Goal: Communication & Community: Answer question/provide support

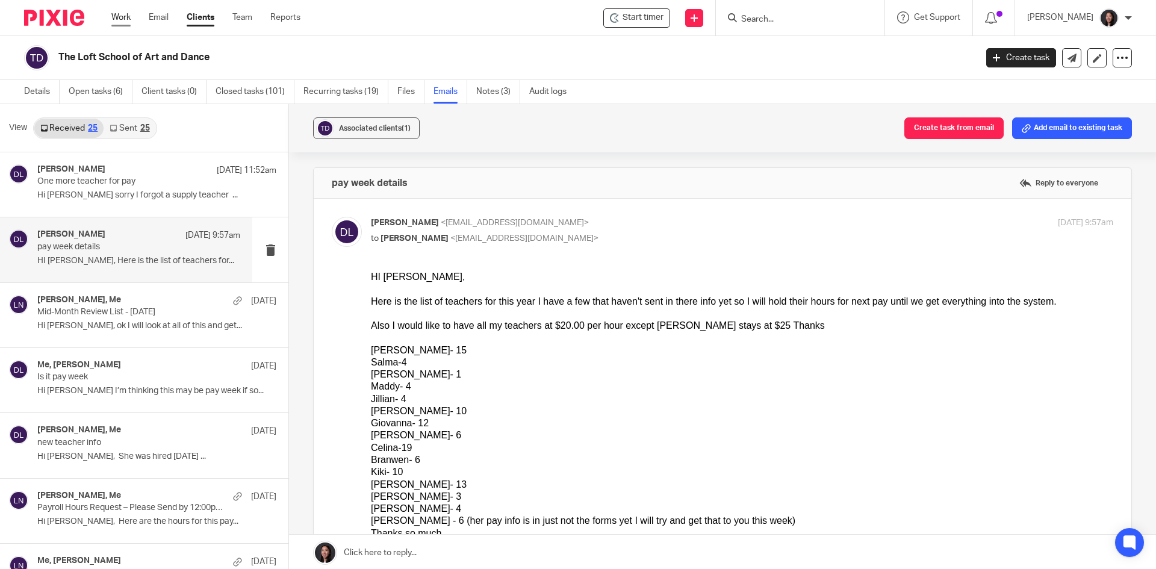
scroll to position [120, 0]
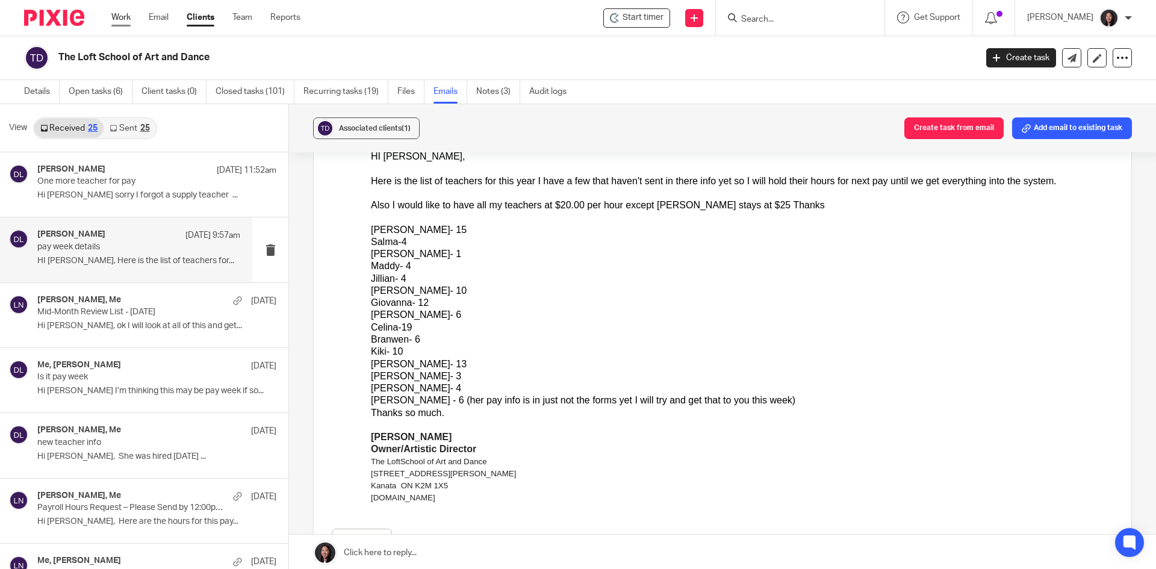
click at [123, 16] on link "Work" at bounding box center [120, 17] width 19 height 12
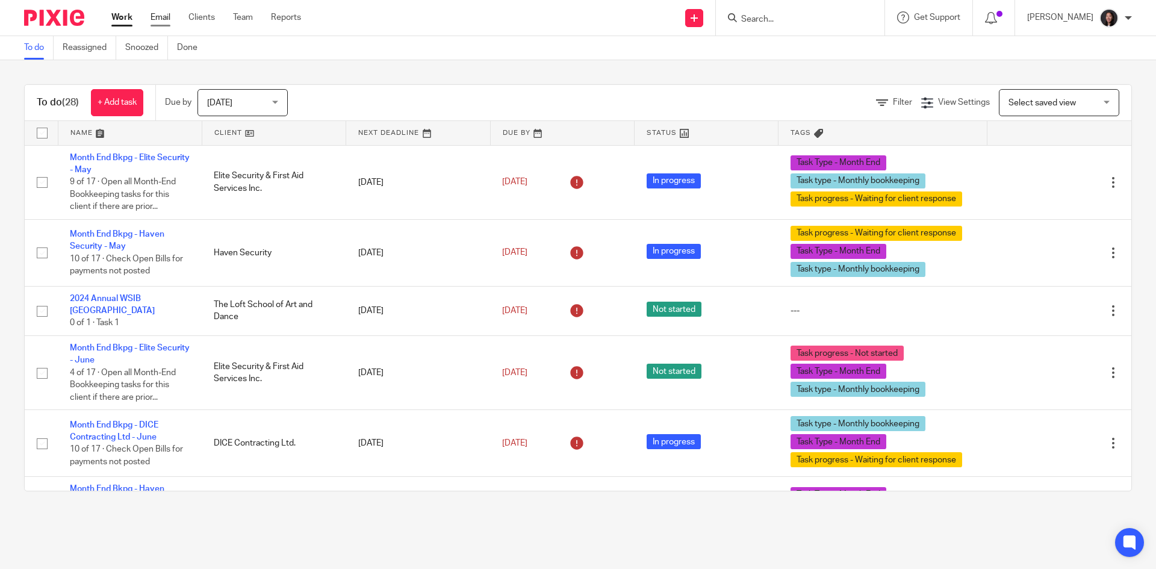
click at [164, 19] on link "Email" at bounding box center [161, 17] width 20 height 12
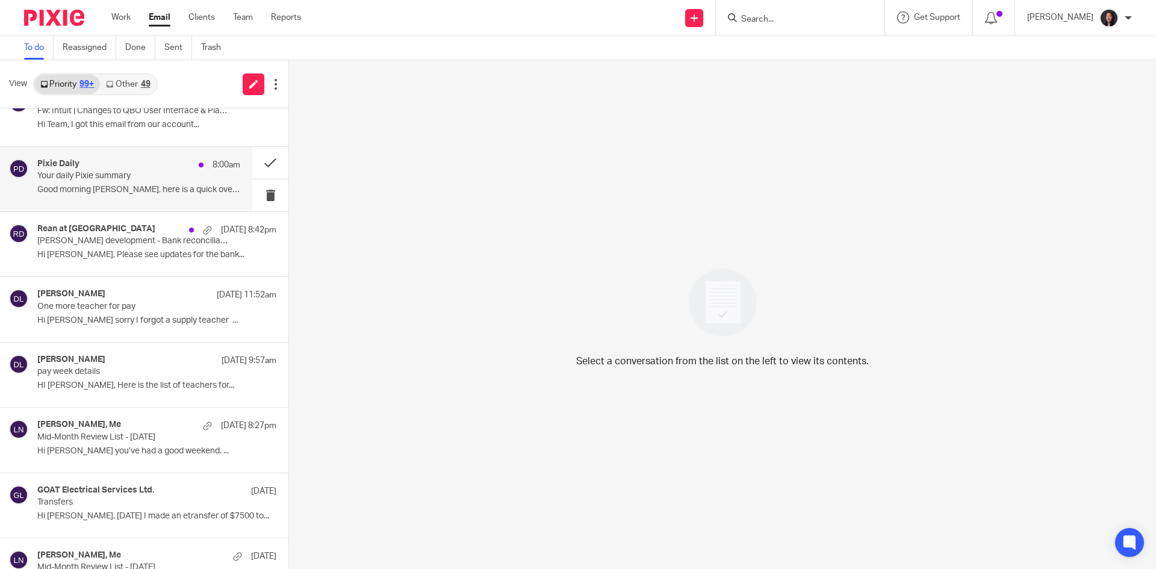
scroll to position [120, 0]
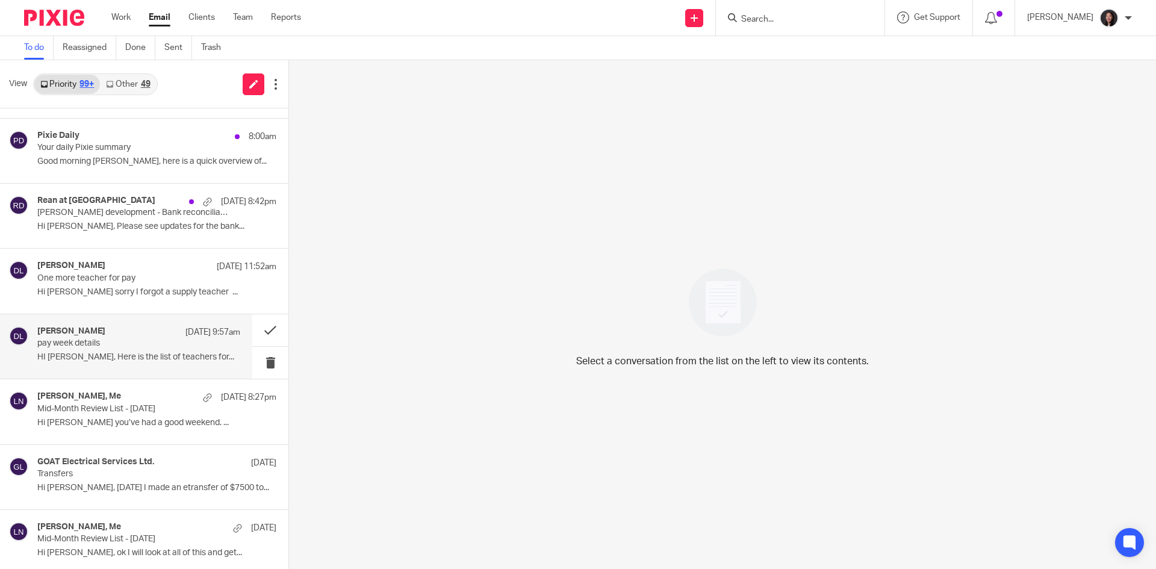
click at [114, 347] on p "pay week details" at bounding box center [118, 343] width 163 height 10
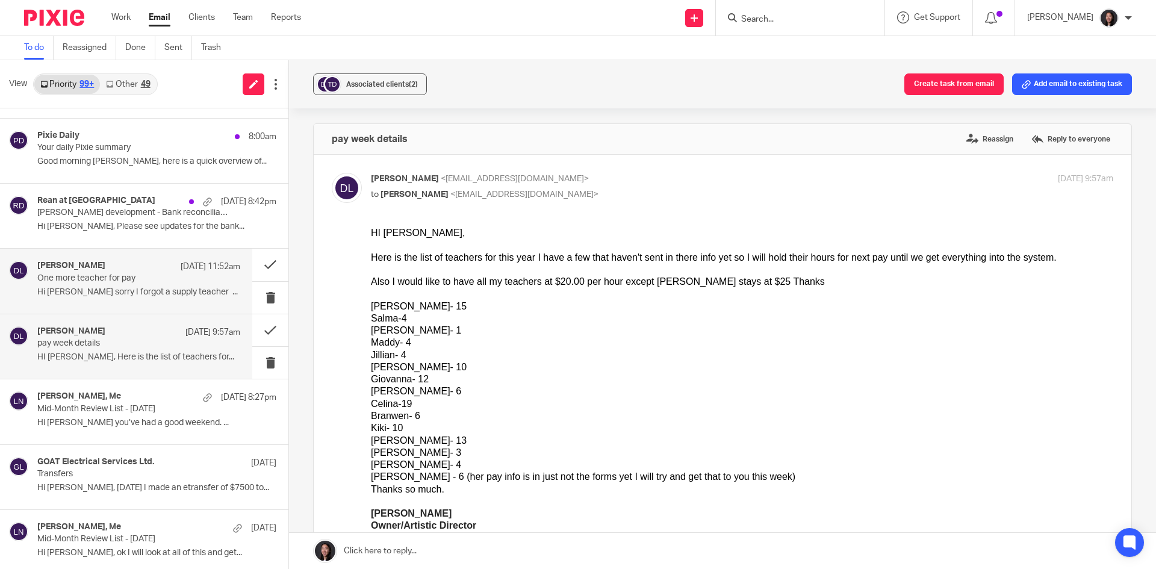
scroll to position [0, 0]
click at [148, 281] on p "One more teacher for pay" at bounding box center [118, 278] width 163 height 10
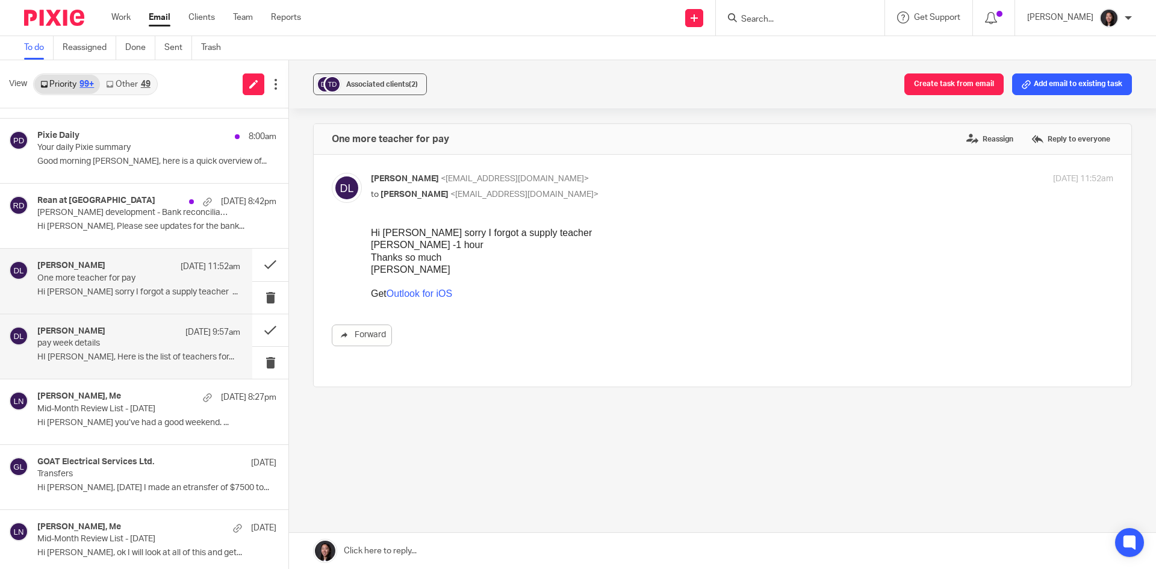
click at [147, 334] on div "deborah Lantz Sep 23 9:57am" at bounding box center [138, 332] width 203 height 12
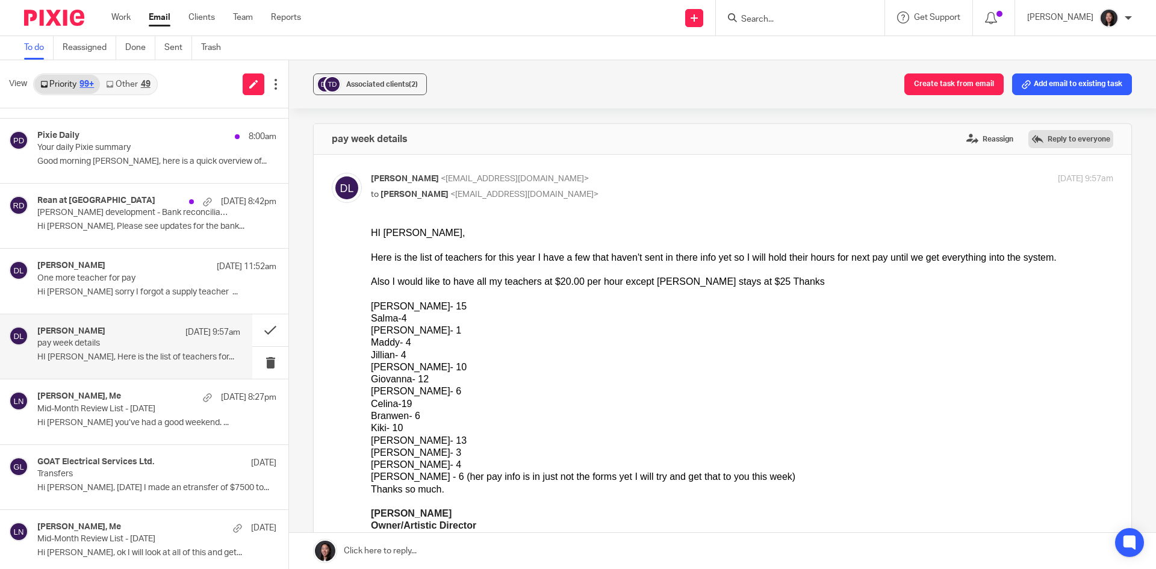
click at [1058, 142] on label "Reply to everyone" at bounding box center [1070, 139] width 85 height 18
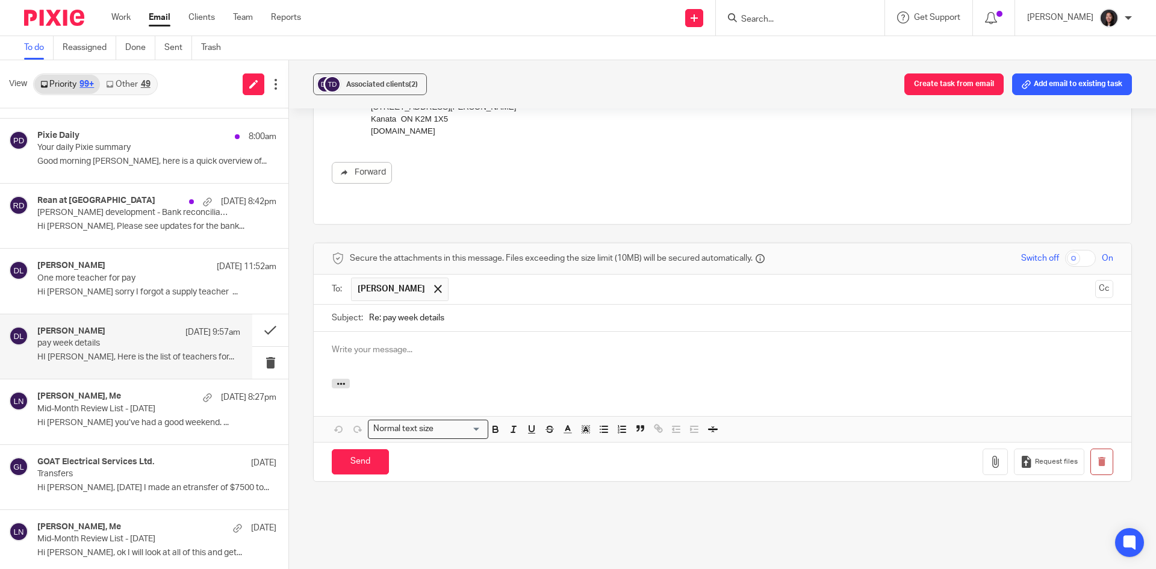
drag, startPoint x: 479, startPoint y: 334, endPoint x: 478, endPoint y: 325, distance: 9.1
click at [478, 334] on div at bounding box center [723, 355] width 818 height 47
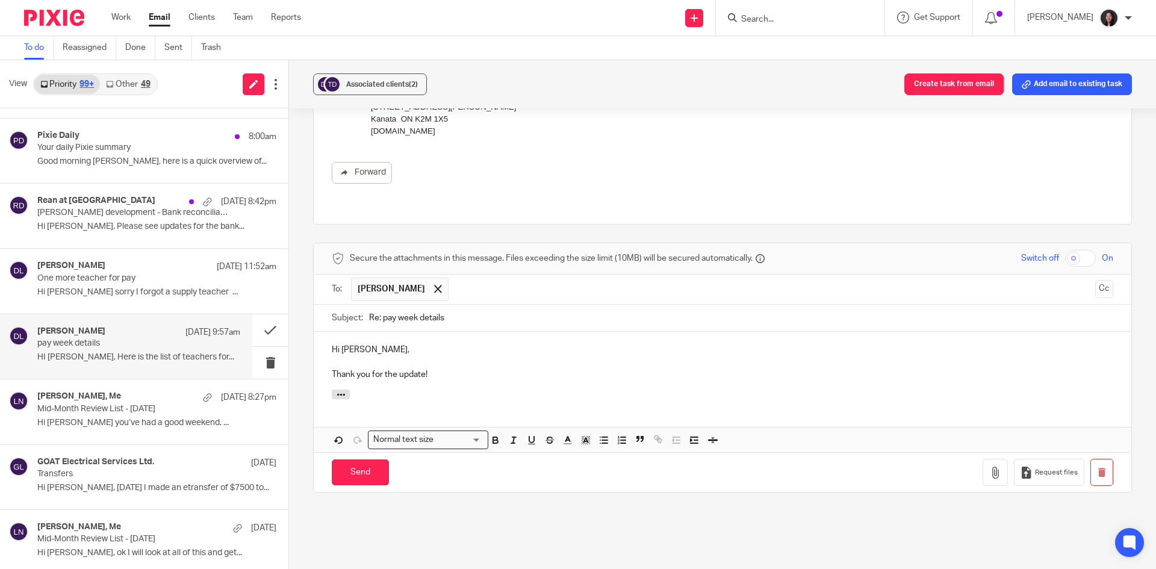
click at [332, 369] on p "Thank you for the update!" at bounding box center [723, 375] width 782 height 12
click at [535, 369] on p "I'm back from my trip now. Thank you for the update!" at bounding box center [723, 375] width 782 height 12
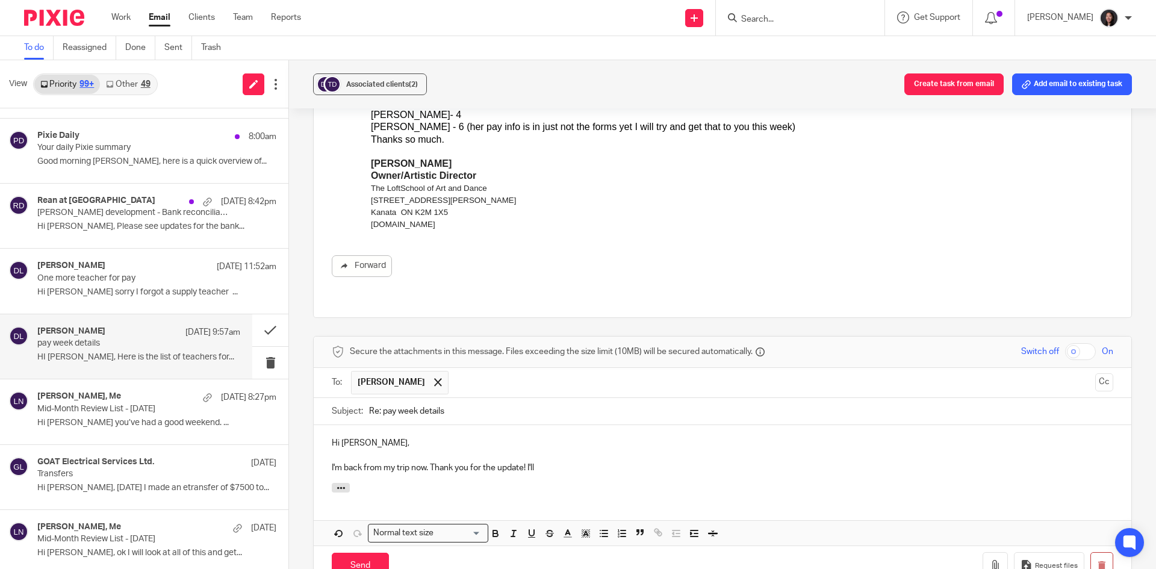
scroll to position [361, 0]
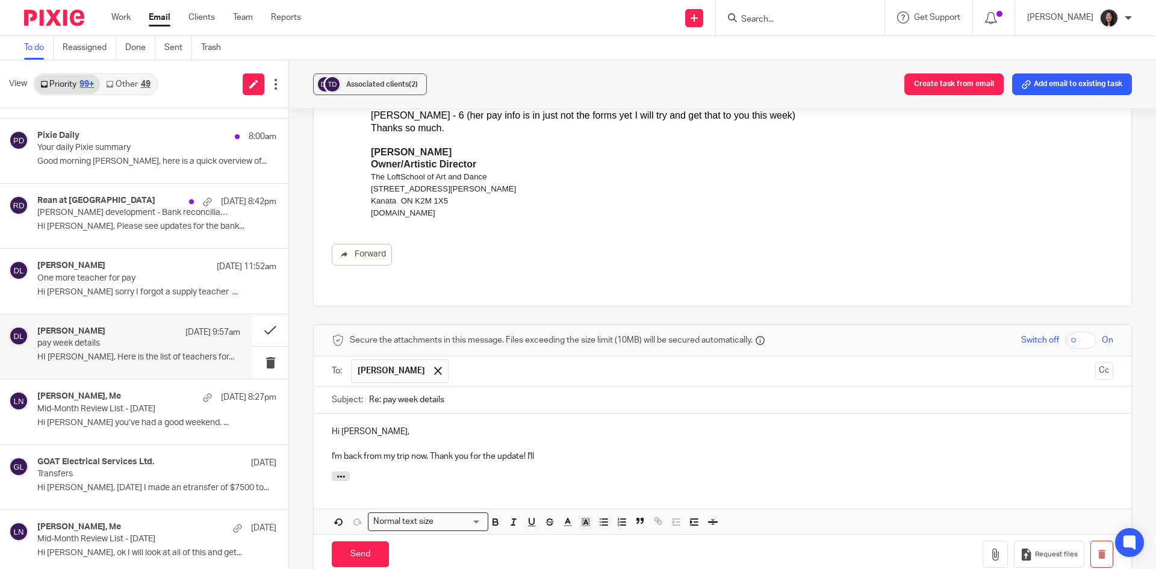
click at [548, 450] on p "I'm back from my trip now. Thank you for the update! I'll" at bounding box center [723, 456] width 782 height 12
drag, startPoint x: 327, startPoint y: 435, endPoint x: 613, endPoint y: 443, distance: 286.1
click at [613, 445] on div "Hi Deborah, I'm back from my trip now. Thank you for the update! I'll get start…" at bounding box center [723, 443] width 818 height 58
copy p "I'm back from my trip now. Thank you for the update! I'll get started on"
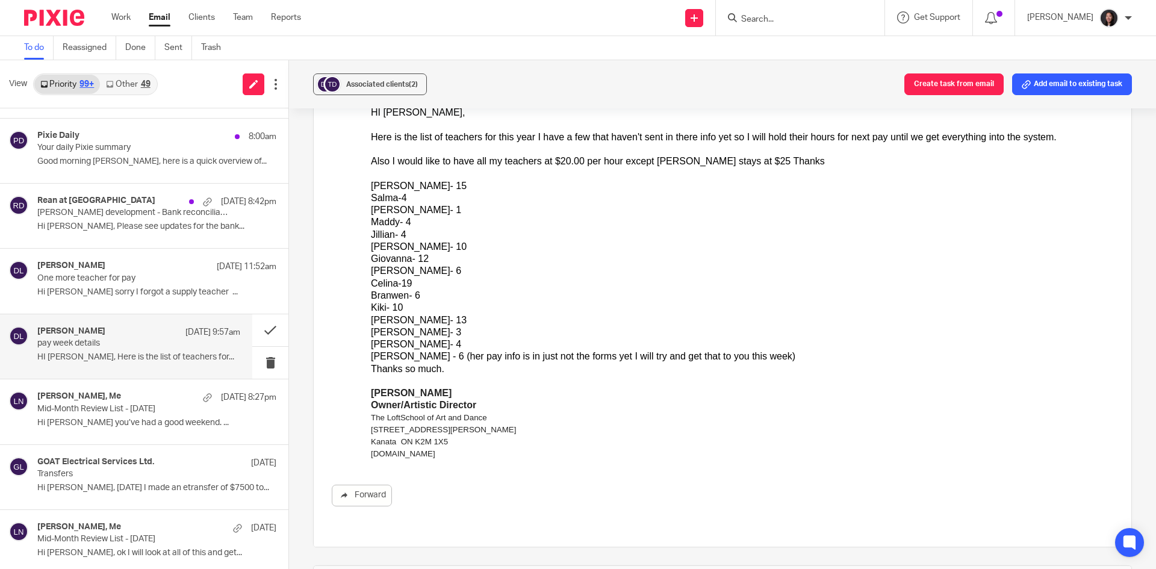
scroll to position [0, 0]
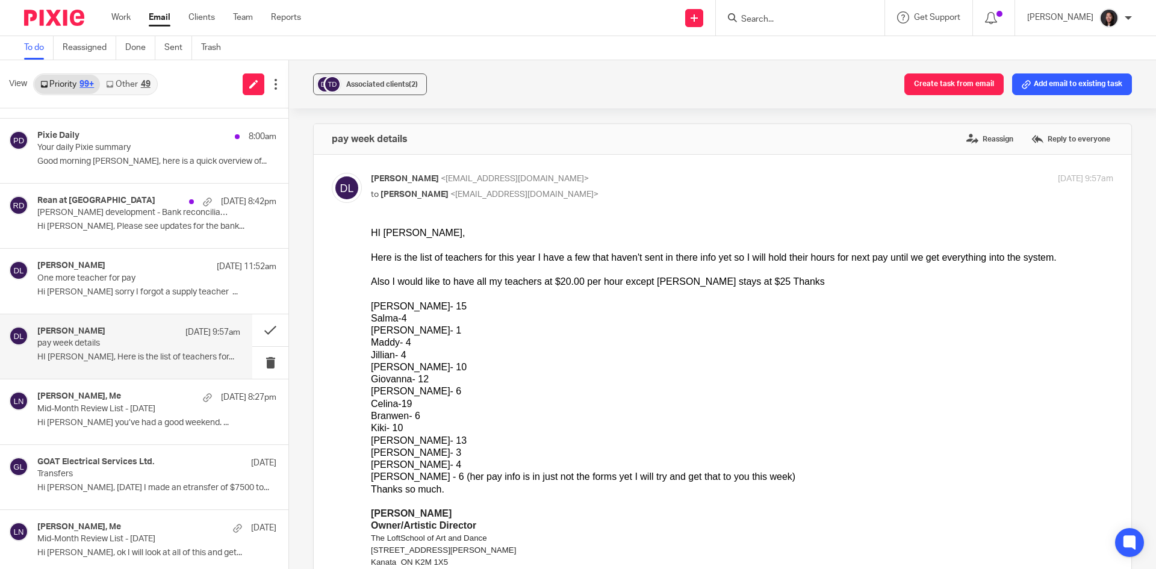
drag, startPoint x: 372, startPoint y: 232, endPoint x: 701, endPoint y: 491, distance: 418.5
click at [701, 491] on div "HI Lili, Here is the list of teachers for this year I have a few that haven't s…" at bounding box center [742, 404] width 742 height 354
copy div "HI Lili, Here is the list of teachers for this year I have a few that haven't s…"
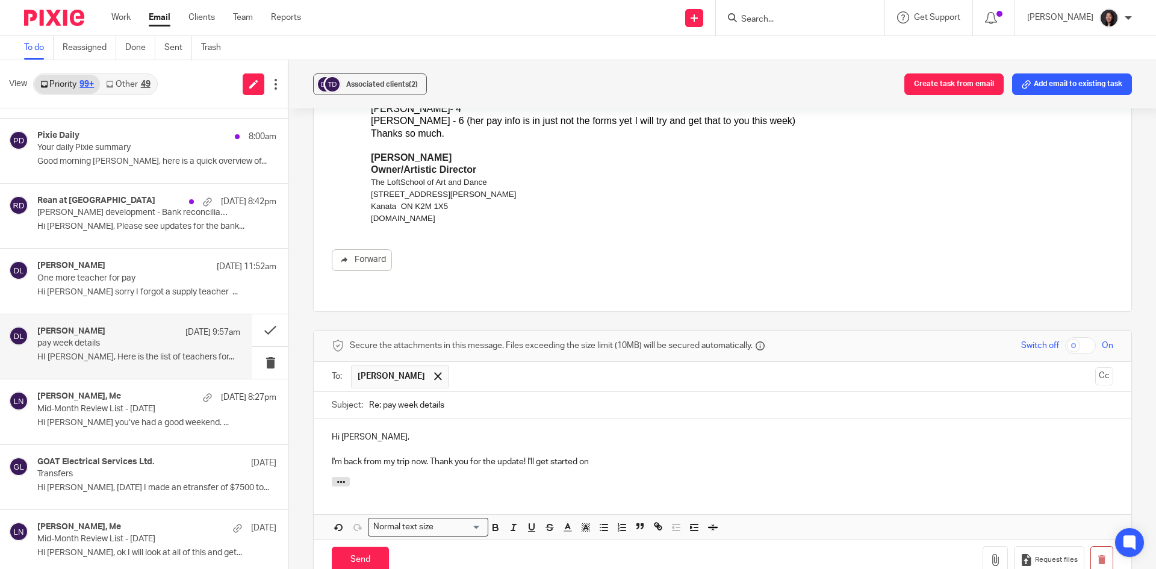
scroll to position [361, 0]
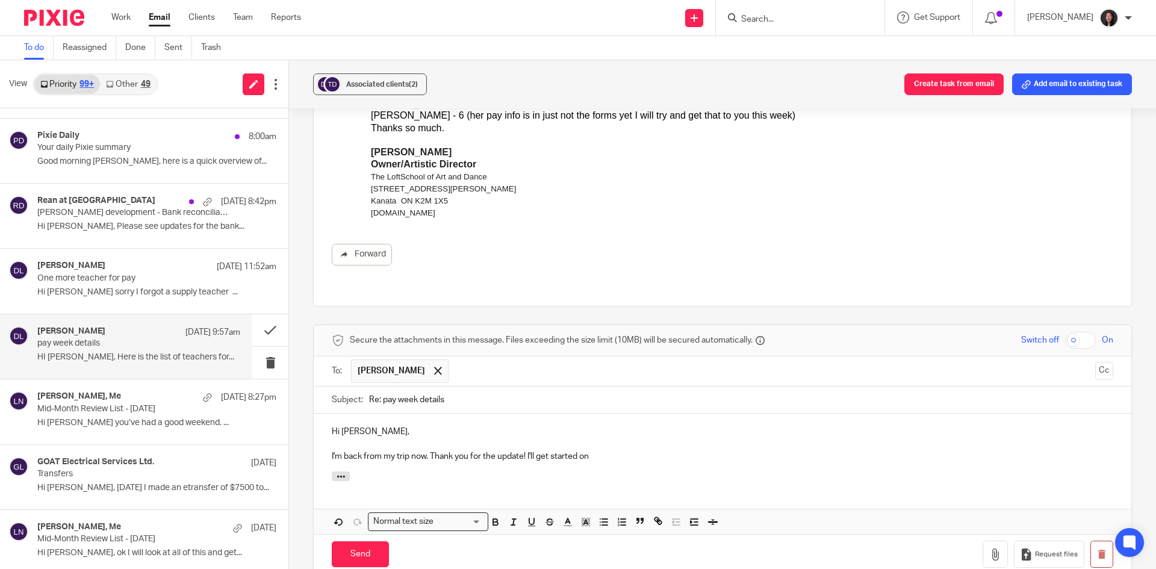
click at [357, 450] on p "I'm back from my trip now. Thank you for the update! I'll get started on" at bounding box center [723, 456] width 782 height 12
drag, startPoint x: 326, startPoint y: 437, endPoint x: 638, endPoint y: 444, distance: 312.0
click at [638, 444] on div "Hi Deborah, I'm back from my trip now. Thank you for the update! I'll get start…" at bounding box center [723, 443] width 818 height 58
copy p "I'm back from my trip now. Thank you for the update! I'll get started on"
click at [524, 450] on p "I'm back from my trip now. Thank you for the update! I'll get started on" at bounding box center [723, 456] width 782 height 12
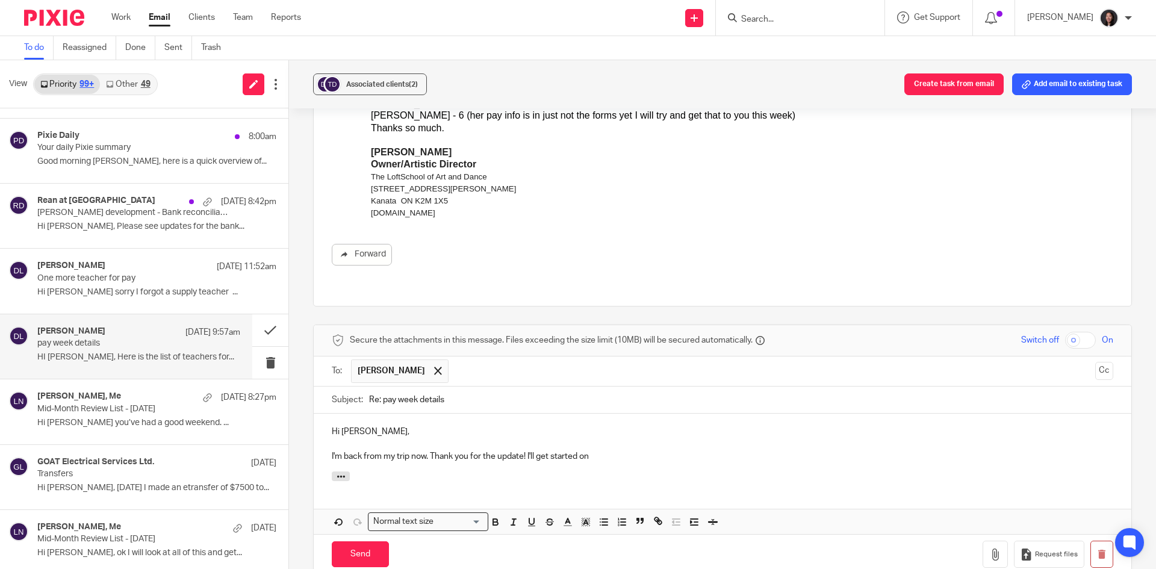
click at [623, 450] on p "I'm back from my trip now. Thank you for the update! I'll get started on" at bounding box center [723, 456] width 782 height 12
drag, startPoint x: 626, startPoint y: 440, endPoint x: 328, endPoint y: 438, distance: 298.1
click at [328, 438] on div "Hi Deborah, I'm back from my trip now. Thank you for the update! I'll get start…" at bounding box center [723, 443] width 818 height 58
click at [356, 541] on input "Send" at bounding box center [360, 554] width 57 height 26
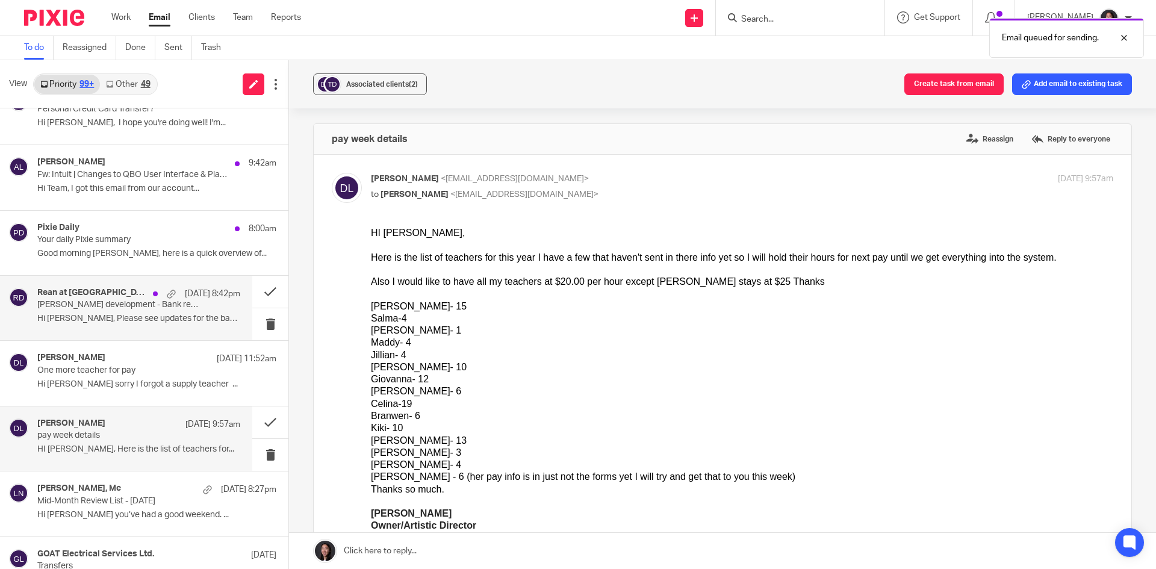
scroll to position [0, 0]
